Goal: Task Accomplishment & Management: Manage account settings

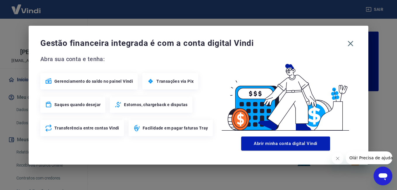
click at [338, 158] on icon "Fechar mensagem da empresa" at bounding box center [337, 158] width 5 height 5
click at [349, 44] on icon "button" at bounding box center [350, 43] width 9 height 9
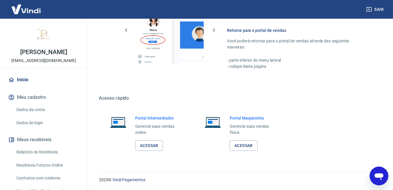
scroll to position [204, 0]
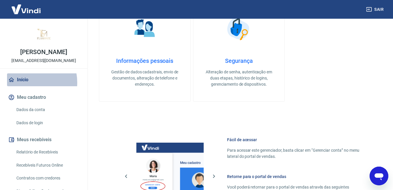
click at [27, 83] on link "Início" at bounding box center [43, 79] width 73 height 13
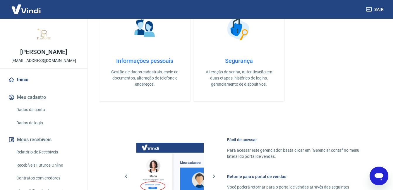
click at [44, 108] on link "Dados da conta" at bounding box center [47, 110] width 66 height 12
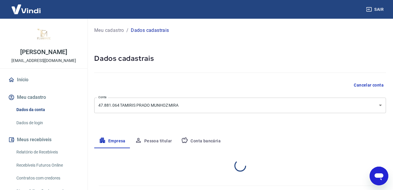
select select "SP"
click at [199, 103] on body "Sair Flamante Joias [EMAIL_ADDRESS][DOMAIN_NAME] Início Meu cadastro Dados da c…" at bounding box center [196, 95] width 393 height 190
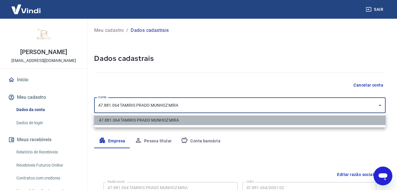
click at [200, 122] on li "47.881.064 TAMIRIS PRADO MUNHOZ MIRA" at bounding box center [240, 121] width 292 height 10
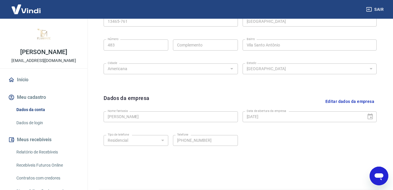
scroll to position [232, 0]
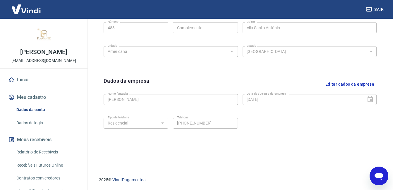
click at [36, 123] on link "Dados de login" at bounding box center [47, 123] width 66 height 12
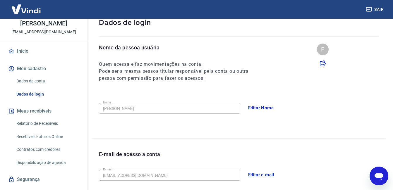
scroll to position [42, 0]
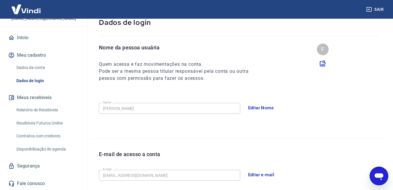
click at [58, 124] on link "Recebíveis Futuros Online" at bounding box center [47, 123] width 66 height 12
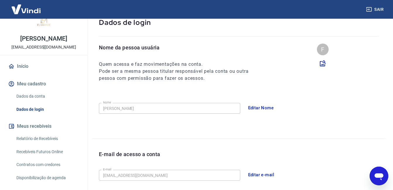
scroll to position [0, 0]
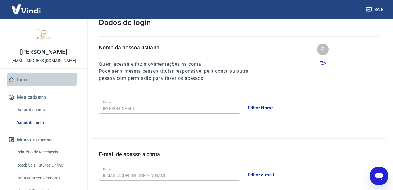
click at [24, 78] on link "Início" at bounding box center [43, 79] width 73 height 13
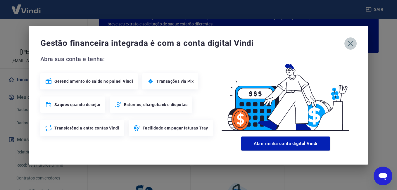
click at [350, 46] on icon "button" at bounding box center [350, 43] width 9 height 9
